Goal: Information Seeking & Learning: Learn about a topic

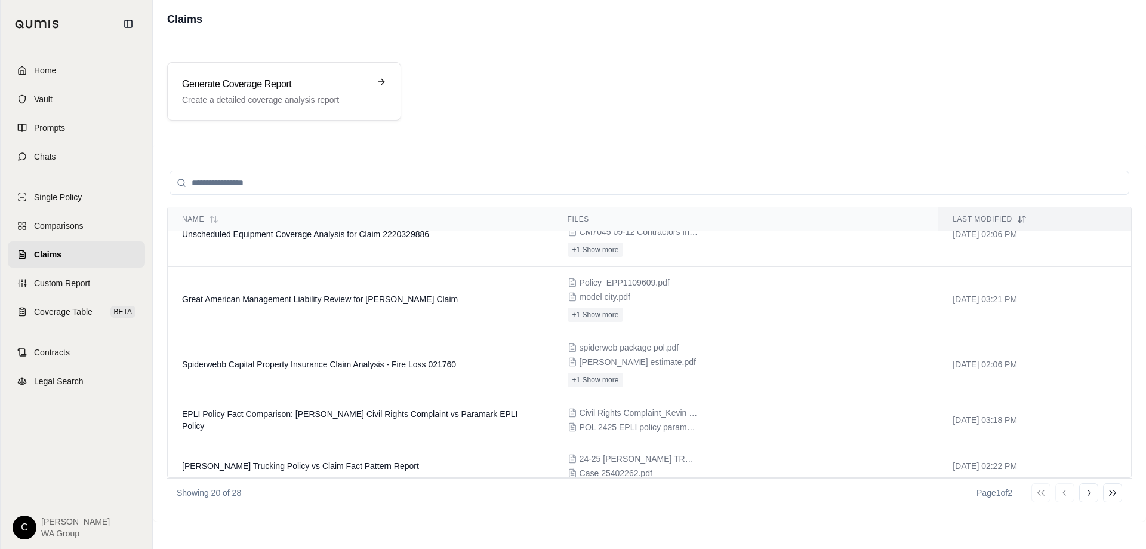
scroll to position [482, 0]
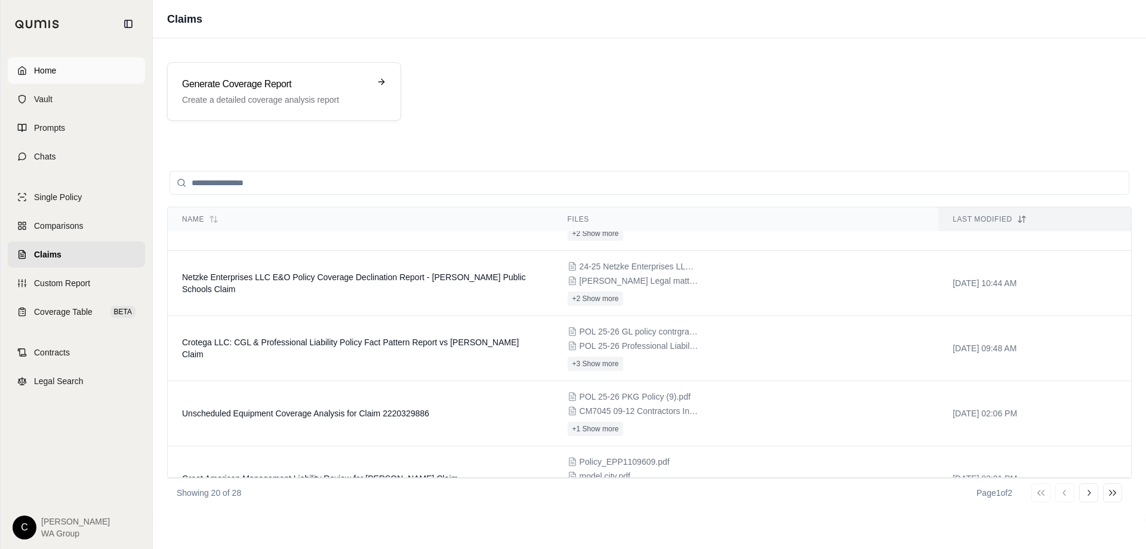
click at [39, 67] on span "Home" at bounding box center [45, 70] width 22 height 12
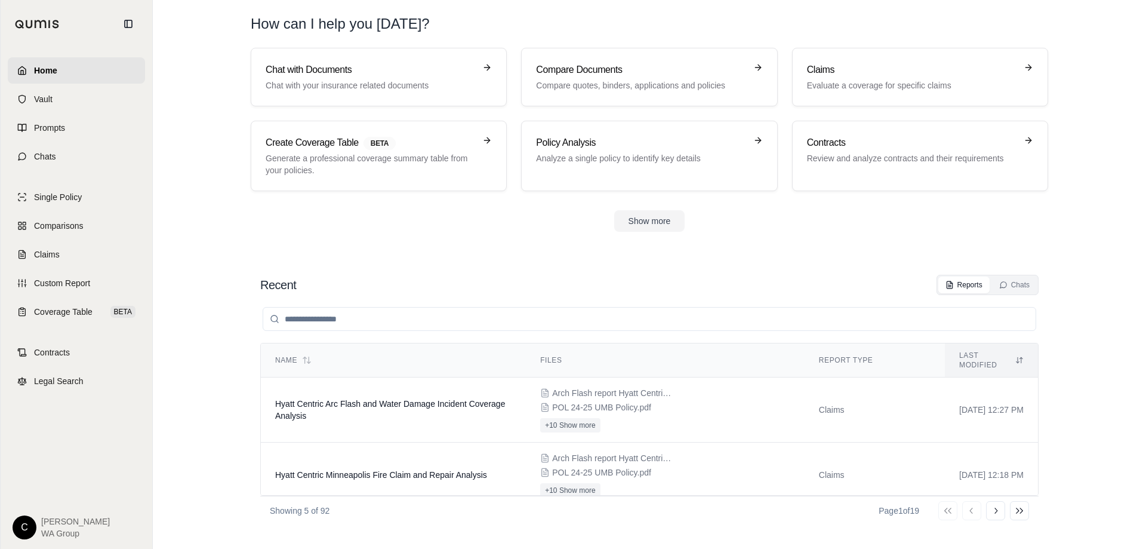
click at [436, 322] on input "search" at bounding box center [650, 319] width 774 height 24
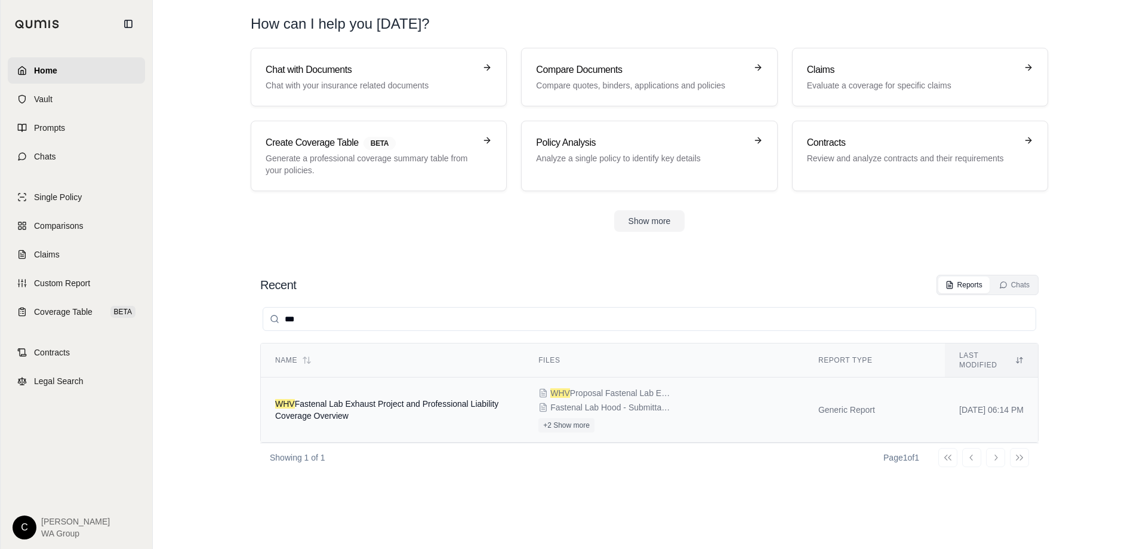
type input "***"
click at [415, 399] on span "WHV Fastenal Lab Exhaust Project and Professional Liability Coverage Overview" at bounding box center [386, 409] width 223 height 21
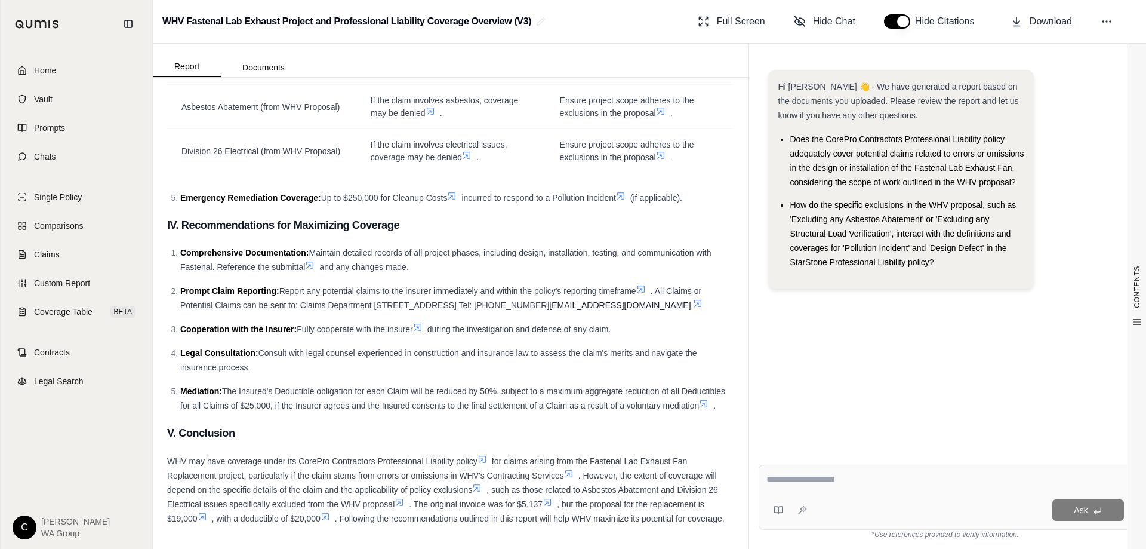
scroll to position [1668, 0]
click at [1075, 409] on div "Hi [PERSON_NAME] 👋 - We have generated a report based on the documents you uplo…" at bounding box center [945, 252] width 373 height 385
click at [931, 479] on textarea at bounding box center [945, 479] width 358 height 14
paste textarea "**********"
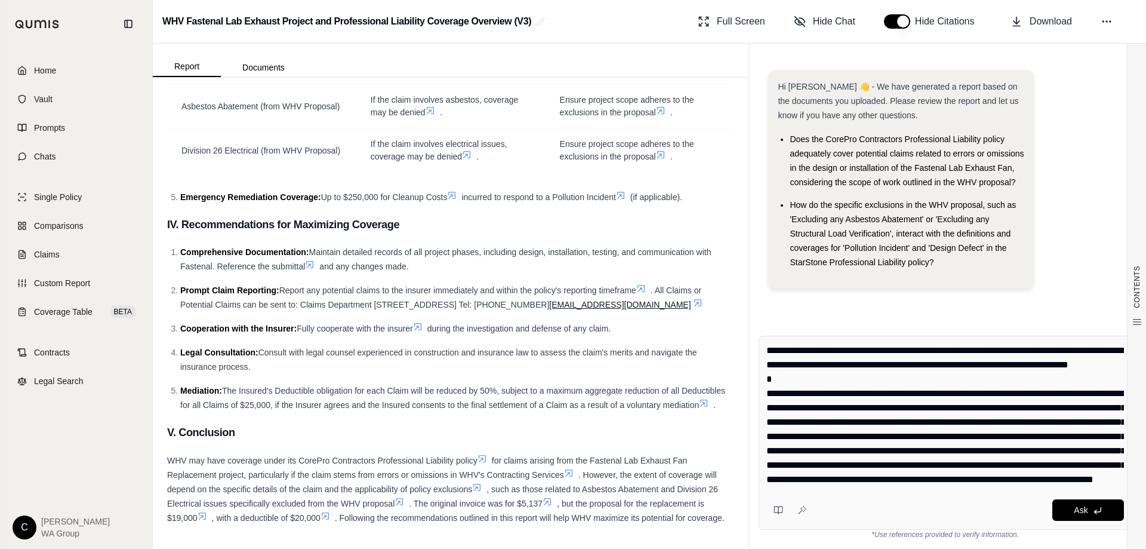
scroll to position [55, 0]
click at [1065, 462] on textarea "**********" at bounding box center [945, 414] width 358 height 143
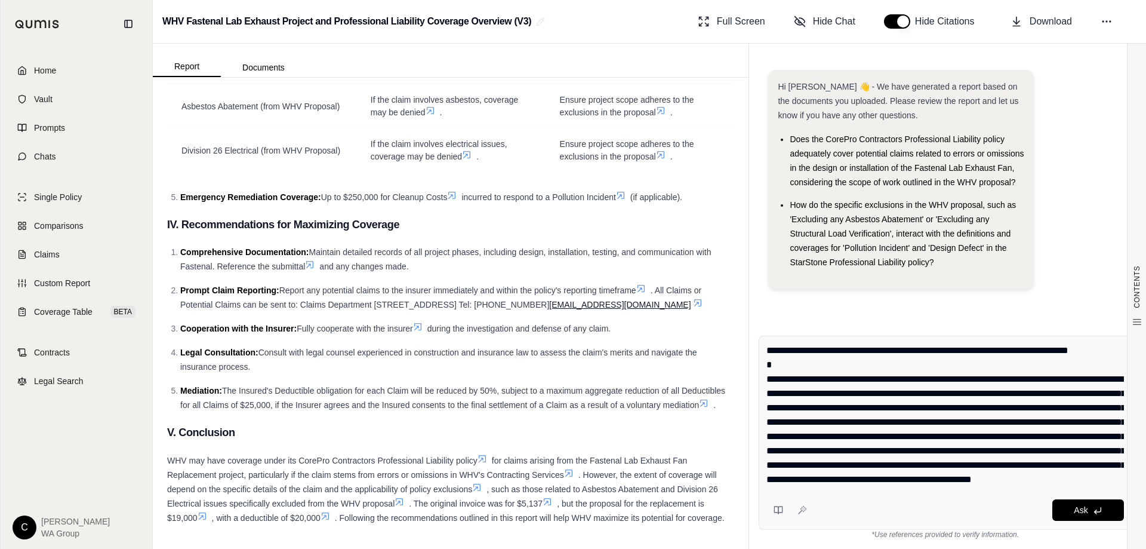
type textarea "**********"
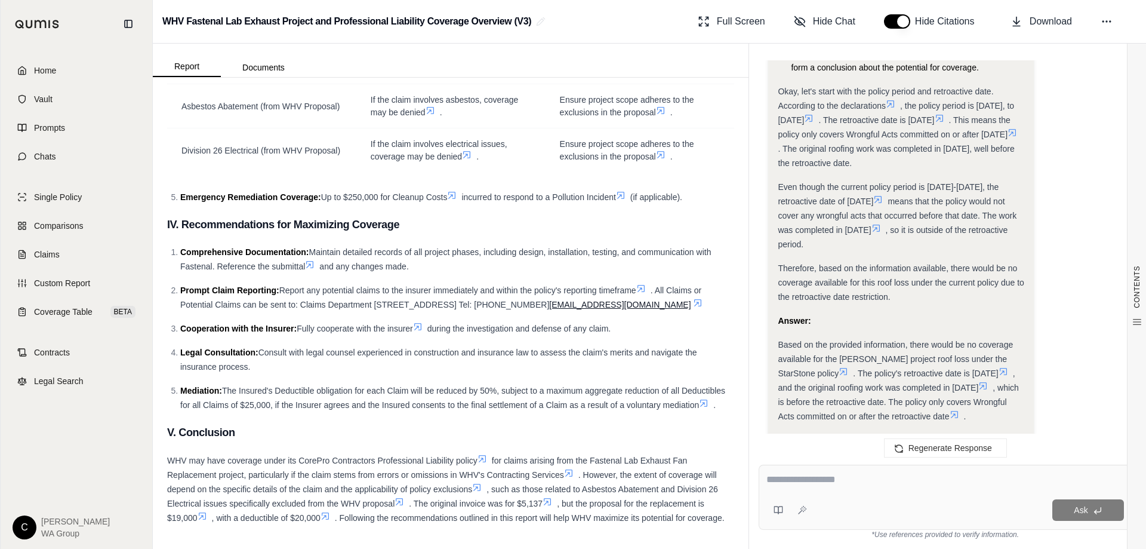
scroll to position [1175, 0]
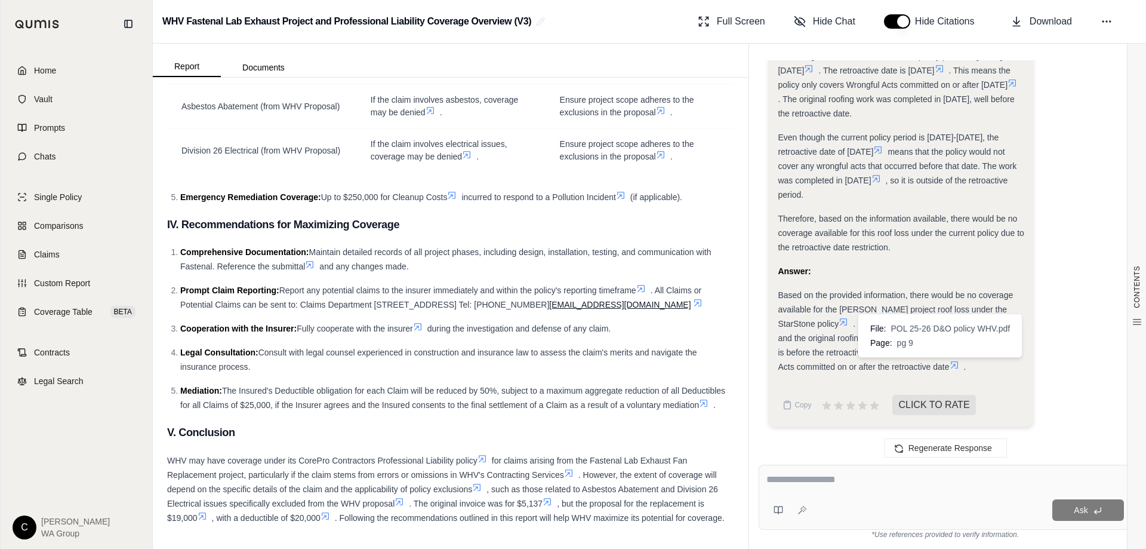
click at [950, 361] on icon at bounding box center [955, 365] width 10 height 10
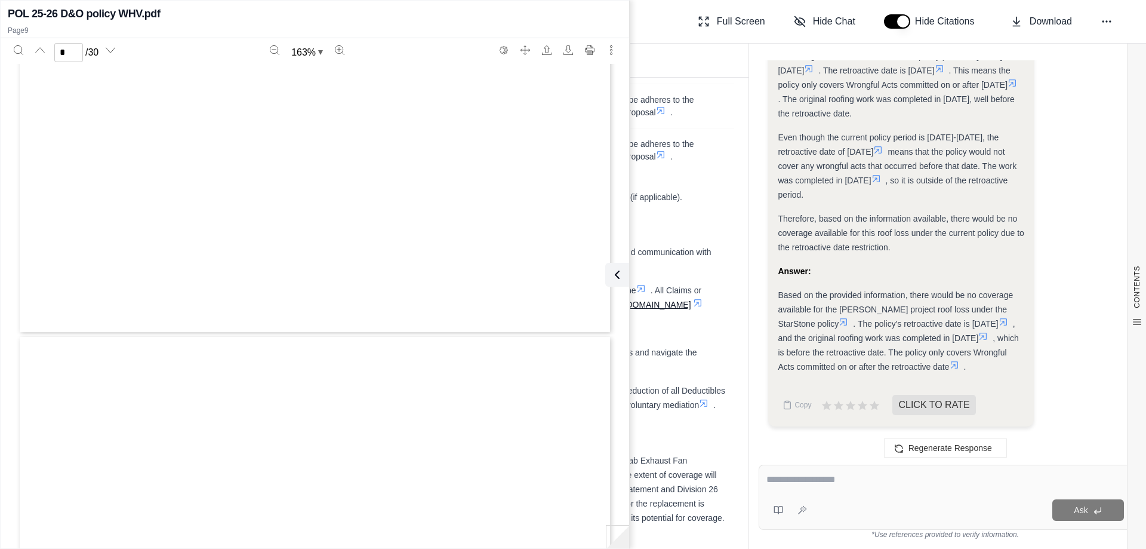
type input "*"
click at [914, 478] on textarea at bounding box center [945, 479] width 358 height 14
click at [319, 127] on div "[STREET_ADDRESS] Tel: [PHONE_NUMBER] Fax: [PHONE_NUMBER] [DOMAIN_NAME] Report c…" at bounding box center [314, 449] width 595 height 770
click at [991, 267] on div "Answer:" at bounding box center [901, 271] width 246 height 14
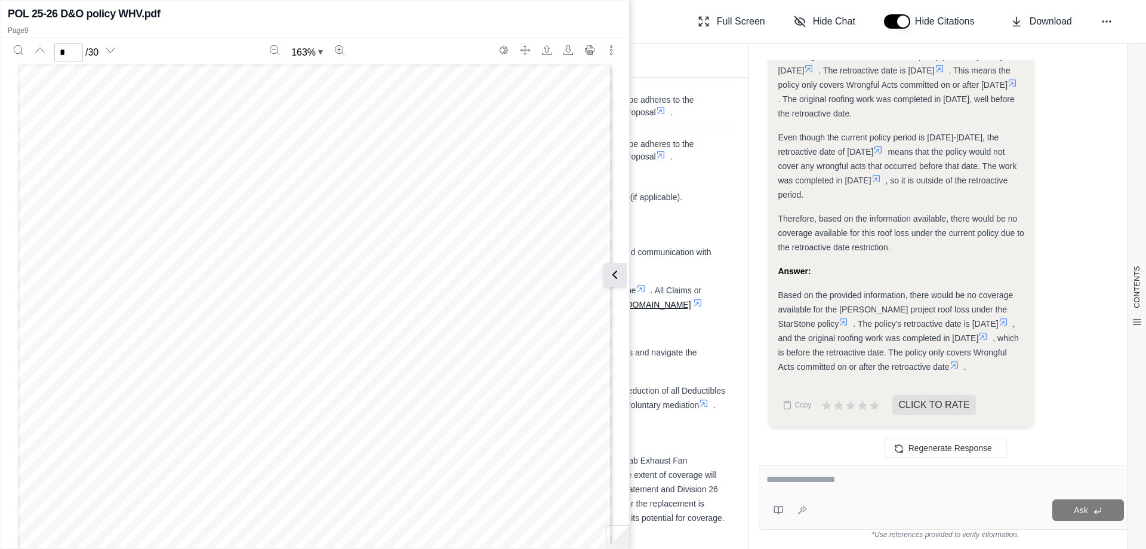
click at [616, 275] on icon at bounding box center [615, 274] width 14 height 14
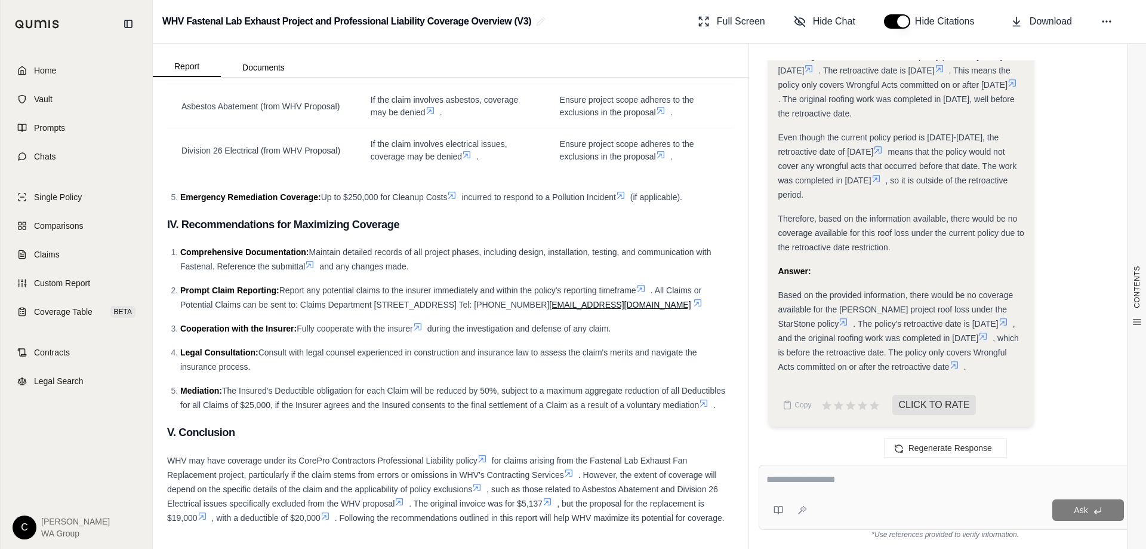
click at [950, 368] on icon at bounding box center [955, 365] width 10 height 10
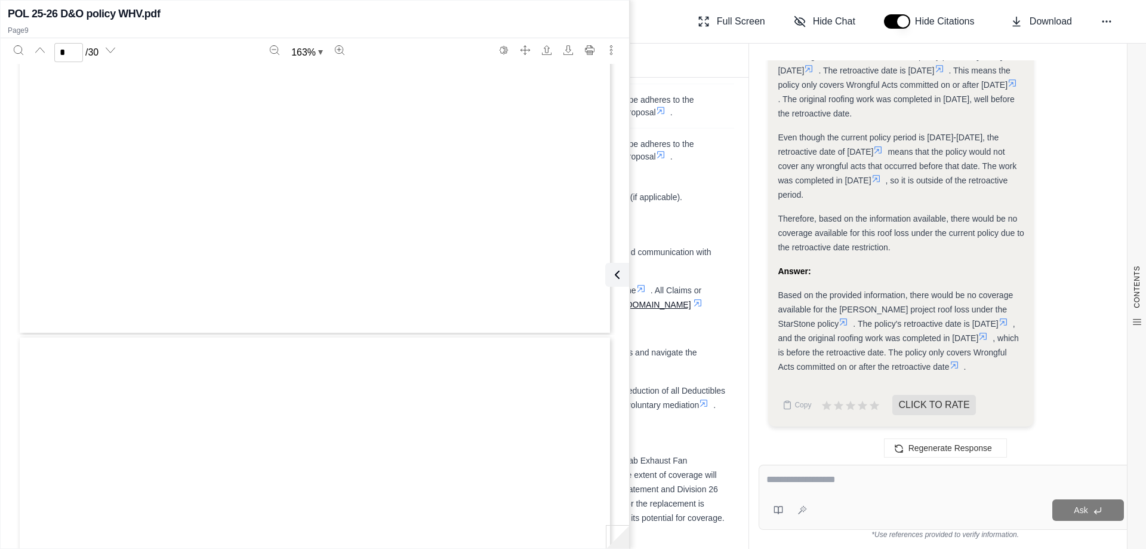
type input "*"
click at [616, 279] on icon at bounding box center [615, 274] width 14 height 14
